Goal: Task Accomplishment & Management: Manage account settings

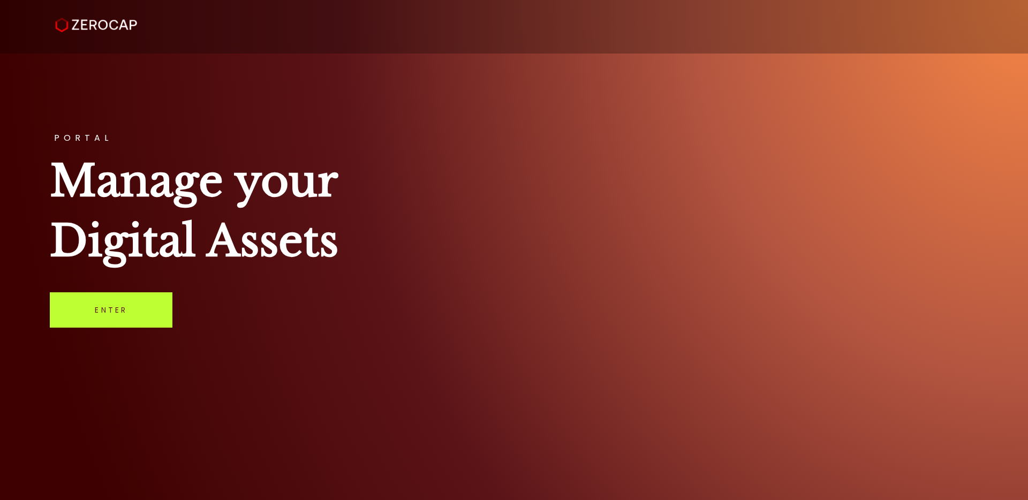
click at [123, 312] on link "Enter" at bounding box center [111, 309] width 123 height 35
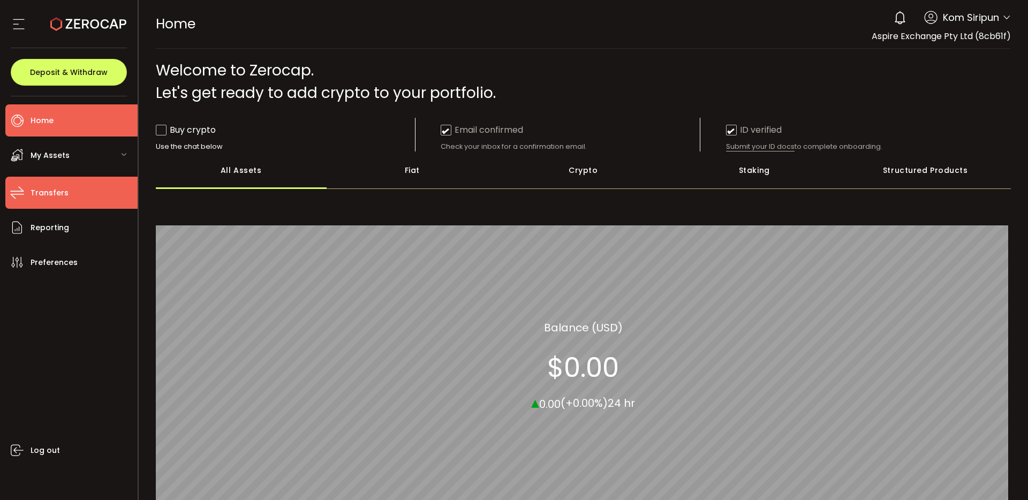
click at [33, 192] on span "Transfers" at bounding box center [50, 193] width 38 height 16
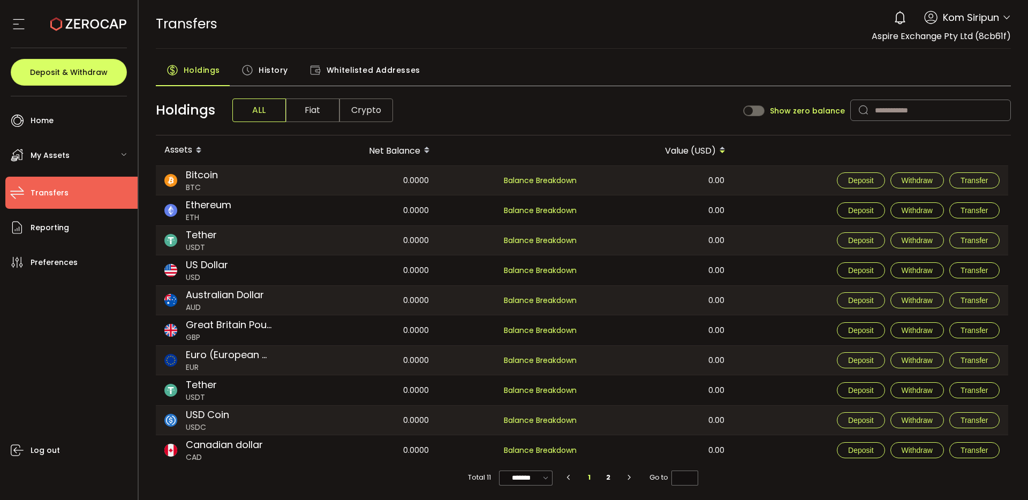
click at [312, 111] on span "Fiat" at bounding box center [313, 110] width 54 height 24
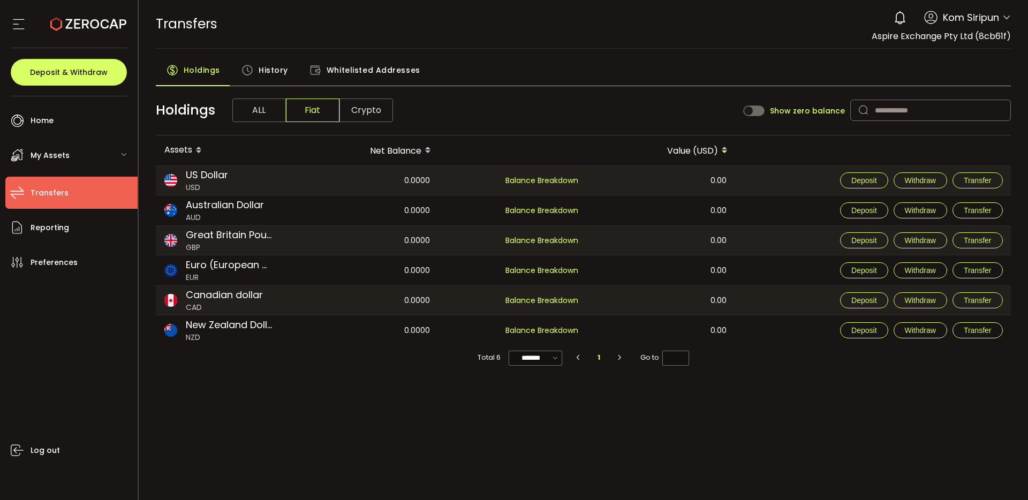
click at [367, 112] on span "Crypto" at bounding box center [366, 110] width 54 height 24
